Goal: Navigation & Orientation: Find specific page/section

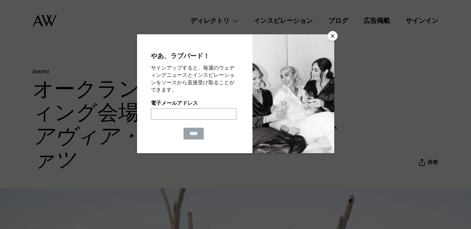
click at [334, 38] on button "近い" at bounding box center [333, 36] width 10 height 10
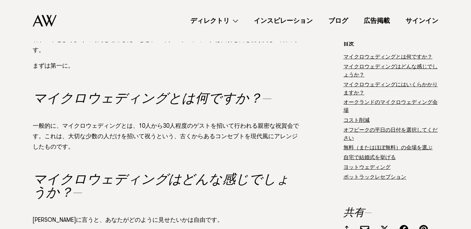
scroll to position [660, 0]
click at [221, 20] on font "ディレクトリ" at bounding box center [209, 22] width 39 height 7
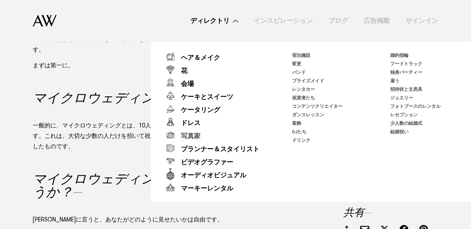
click at [197, 138] on font "写真家" at bounding box center [191, 137] width 20 height 7
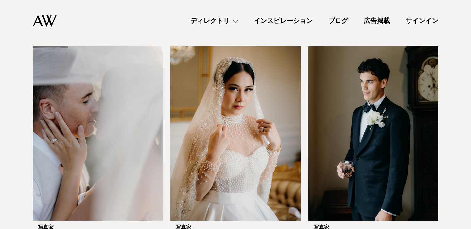
scroll to position [1176, 0]
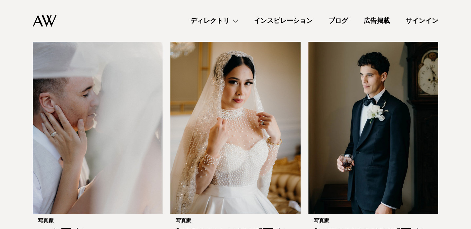
click at [213, 20] on font "ディレクトリ" at bounding box center [209, 22] width 39 height 7
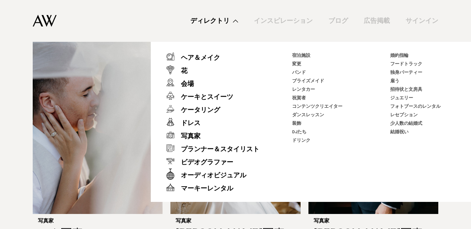
click at [400, 121] on li "少人数の結婚式" at bounding box center [422, 124] width 65 height 9
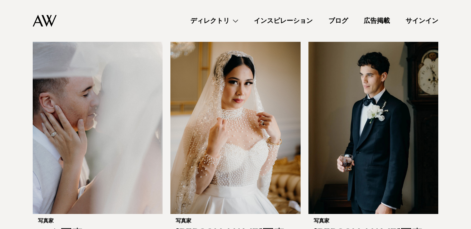
click at [237, 21] on link "ディレクトリ" at bounding box center [214, 21] width 63 height 9
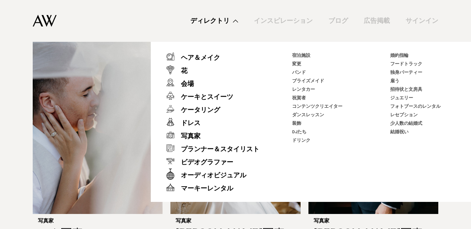
click at [393, 124] on font "少人数の結婚式" at bounding box center [406, 124] width 32 height 5
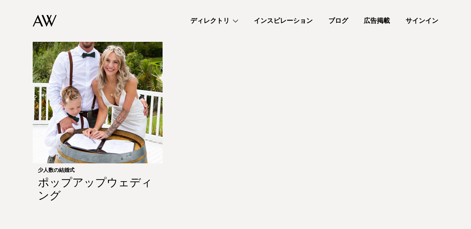
scroll to position [473, 0]
